Goal: Transaction & Acquisition: Purchase product/service

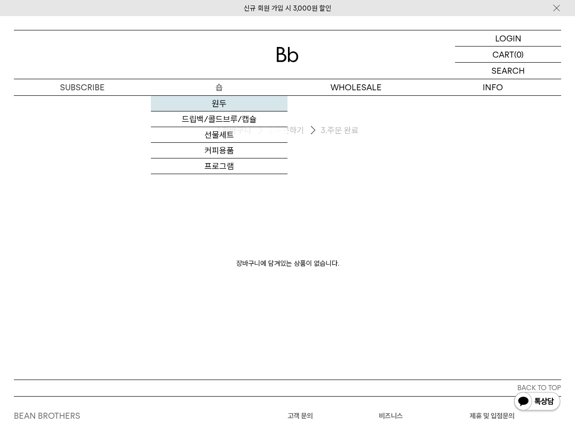
click at [208, 105] on link "원두" at bounding box center [219, 104] width 137 height 16
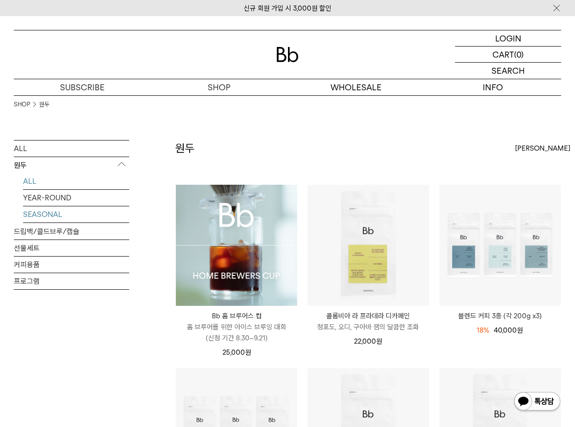
click at [42, 213] on link "SEASONAL" at bounding box center [76, 215] width 106 height 16
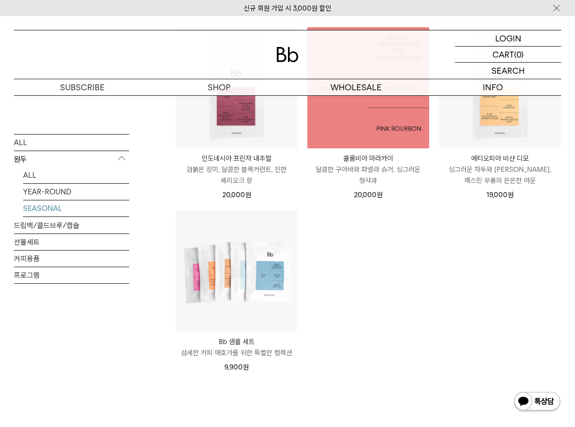
scroll to position [369, 0]
